Goal: Information Seeking & Learning: Learn about a topic

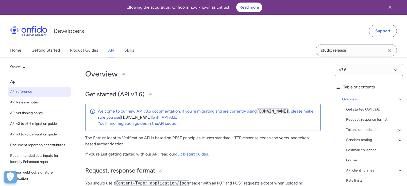
click at [40, 99] on span "API Release notes" at bounding box center [39, 102] width 59 height 6
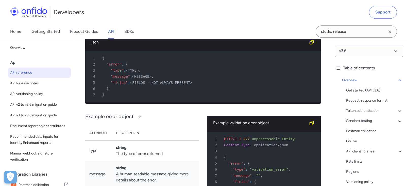
click at [37, 71] on span "API reference" at bounding box center [39, 72] width 59 height 6
click at [312, 14] on div "Developers Support" at bounding box center [203, 12] width 407 height 24
